Goal: Navigation & Orientation: Find specific page/section

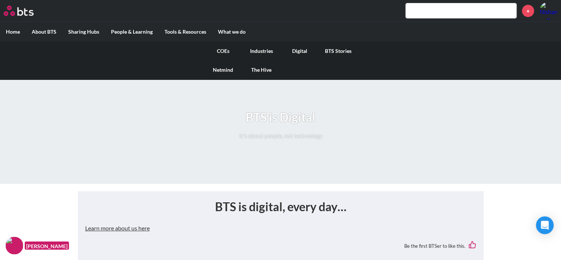
click at [298, 51] on link "Digital" at bounding box center [300, 50] width 38 height 19
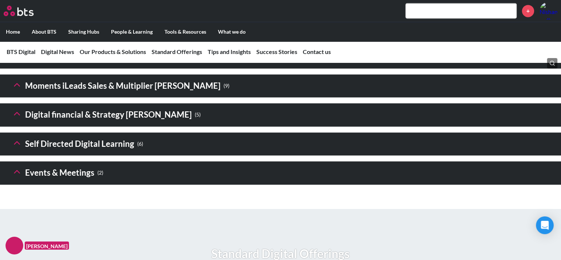
scroll to position [1090, 0]
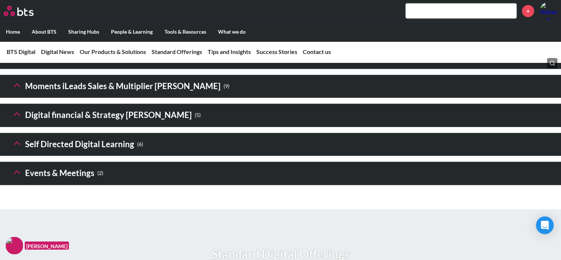
click at [17, 177] on icon at bounding box center [17, 171] width 10 height 10
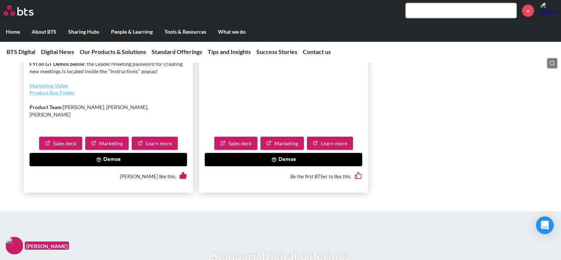
scroll to position [1522, 0]
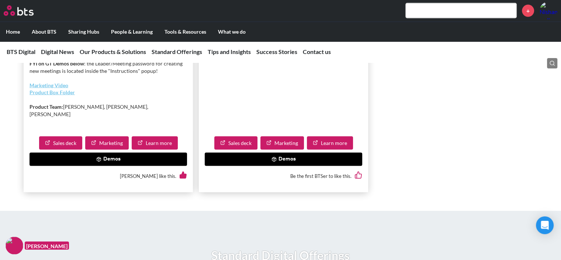
click at [277, 166] on button "Demos" at bounding box center [284, 158] width 158 height 13
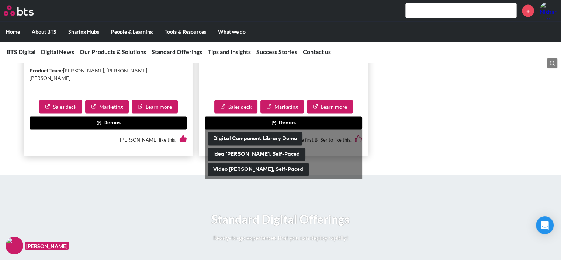
scroll to position [1559, 0]
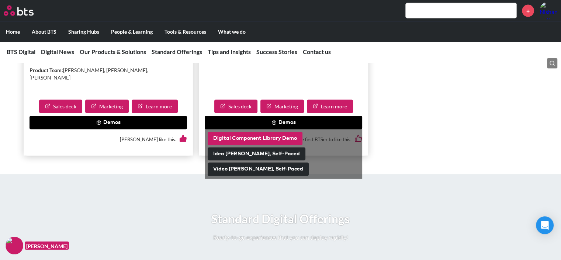
click at [254, 145] on button "Digital Component Library Demo" at bounding box center [255, 138] width 95 height 13
